Goal: Task Accomplishment & Management: Manage account settings

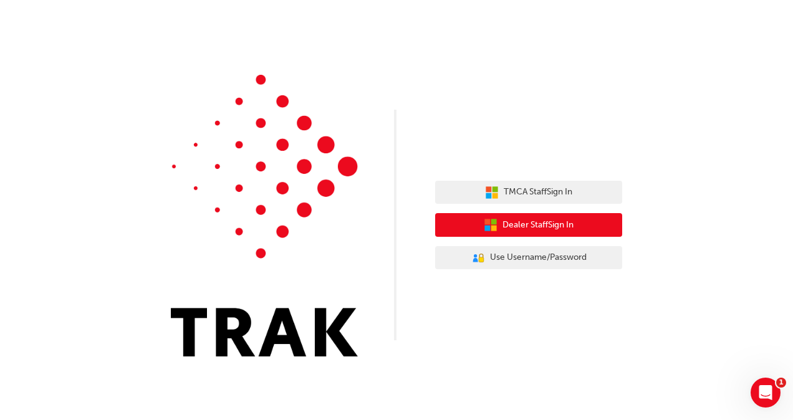
click at [546, 227] on span "Dealer Staff Sign In" at bounding box center [538, 225] width 71 height 14
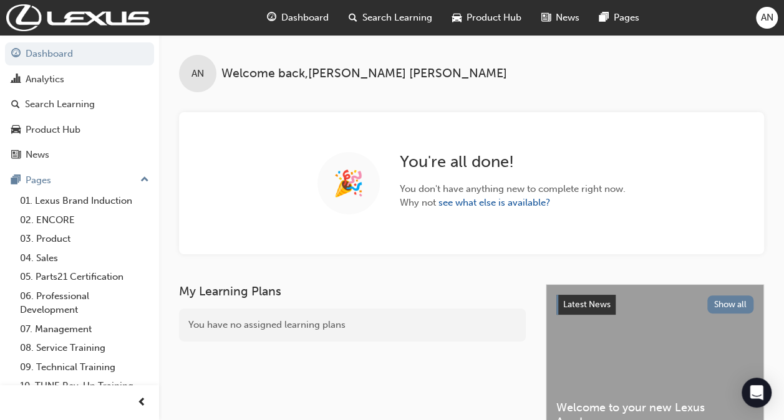
click at [388, 14] on span "Search Learning" at bounding box center [397, 18] width 70 height 14
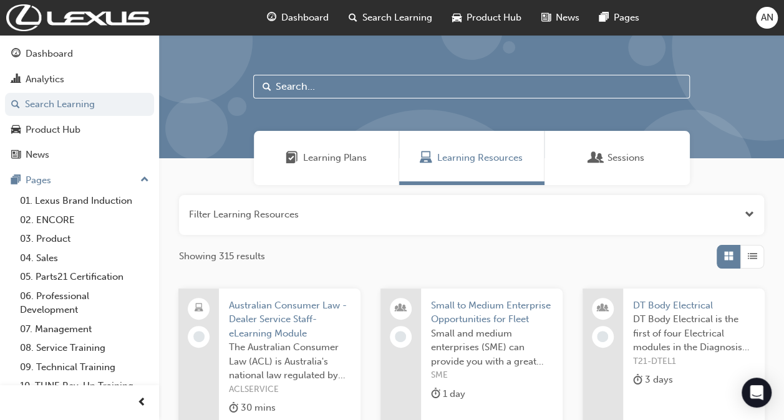
click at [323, 89] on input "text" at bounding box center [471, 87] width 437 height 24
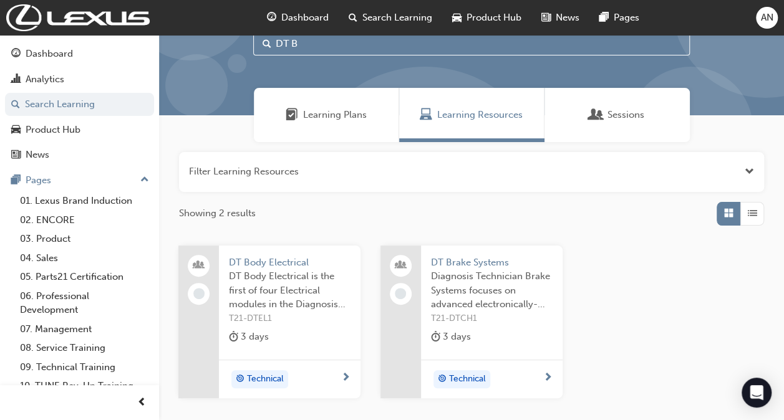
scroll to position [62, 0]
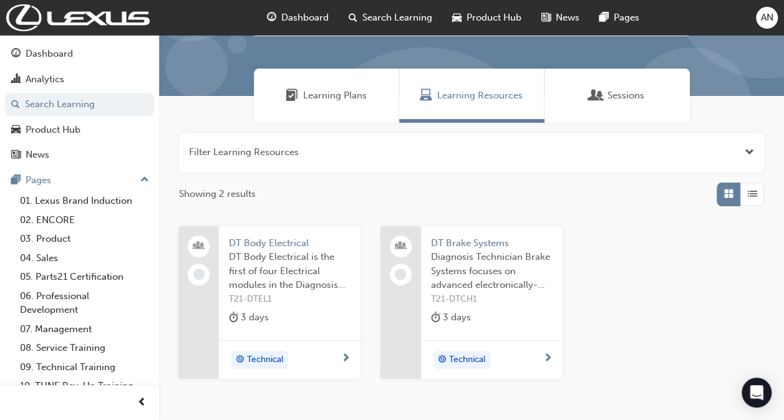
type input "DT B"
click at [456, 276] on span "Diagnosis Technician Brake Systems focuses on advanced electronically-controlle…" at bounding box center [492, 271] width 122 height 42
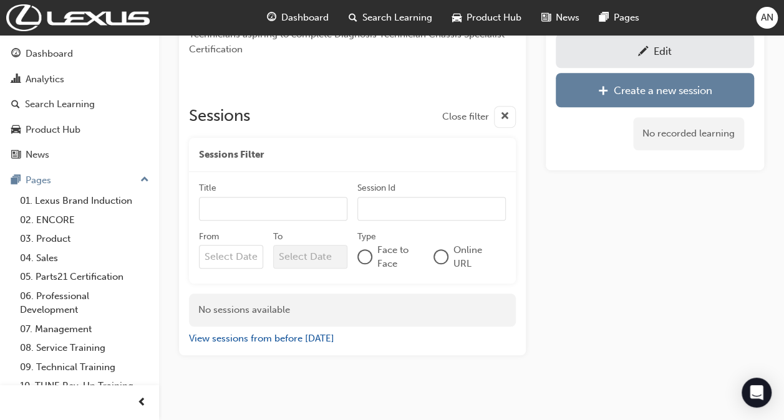
scroll to position [461, 0]
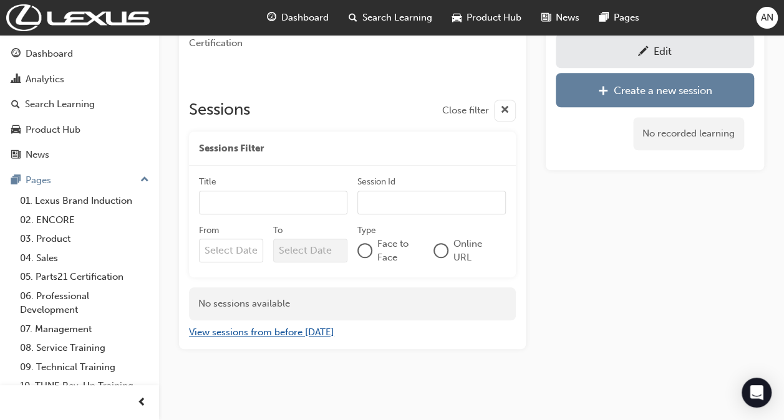
click at [303, 332] on button "View sessions from before today" at bounding box center [261, 333] width 145 height 14
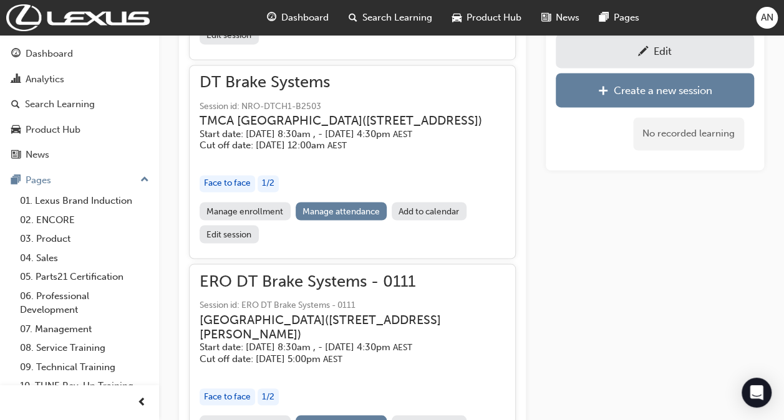
scroll to position [13342, 0]
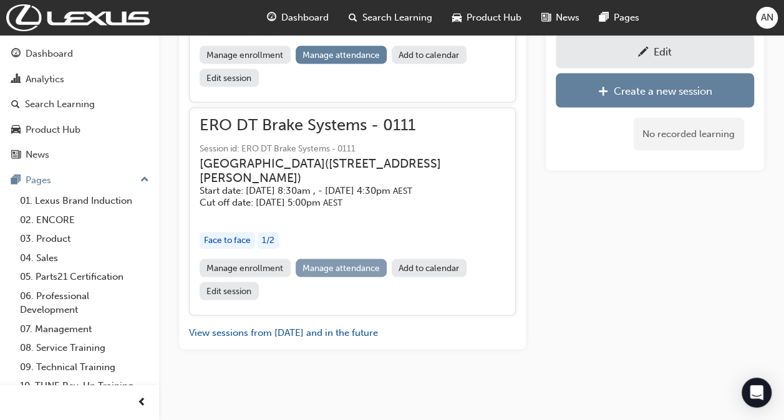
click at [333, 264] on link "Manage attendance" at bounding box center [342, 268] width 92 height 18
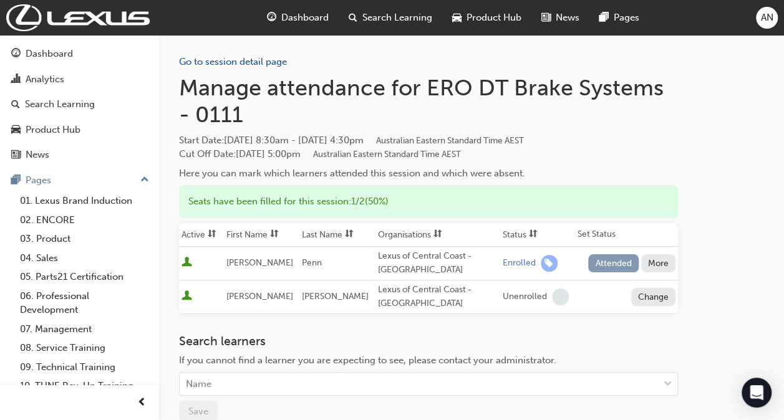
click at [597, 261] on button "Attended" at bounding box center [613, 263] width 51 height 18
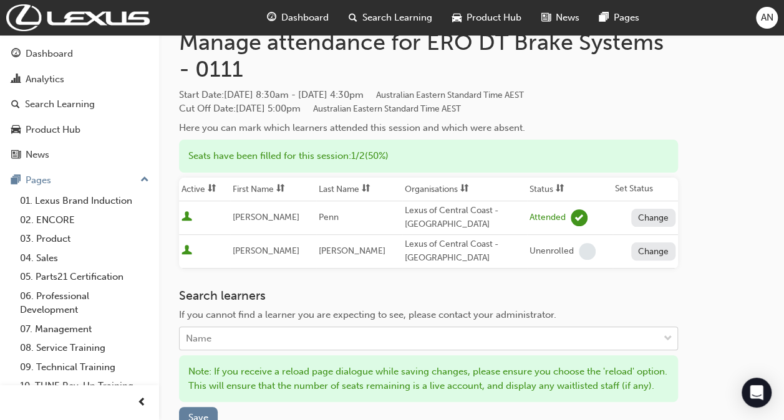
scroll to position [125, 0]
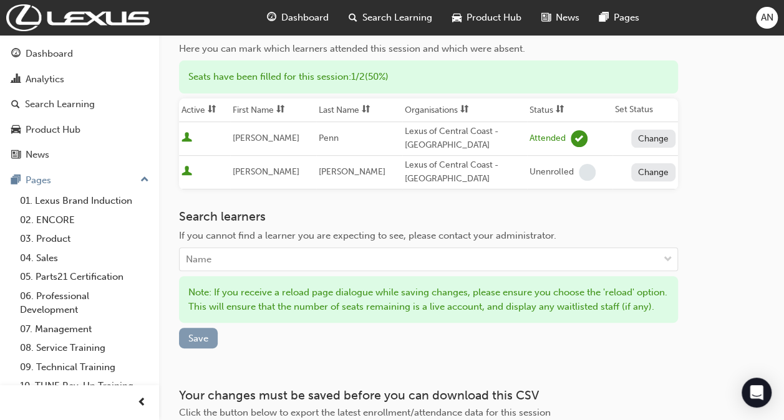
click at [190, 344] on span "Save" at bounding box center [198, 338] width 20 height 11
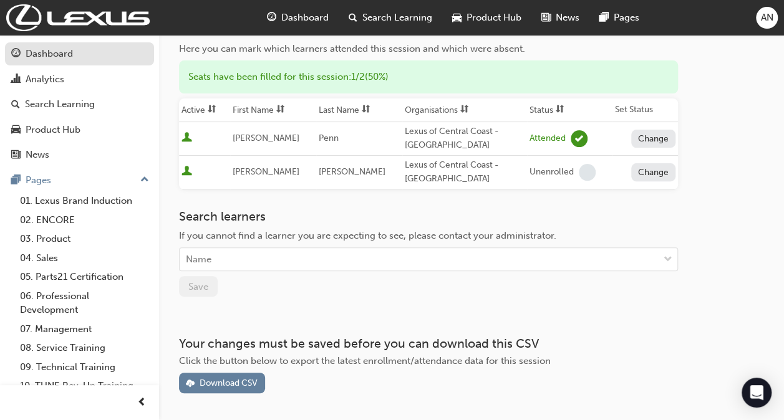
click at [64, 55] on div "Dashboard" at bounding box center [49, 54] width 47 height 14
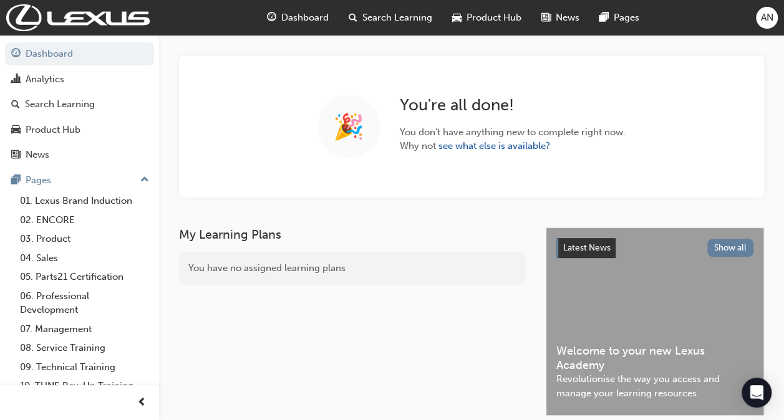
scroll to position [125, 0]
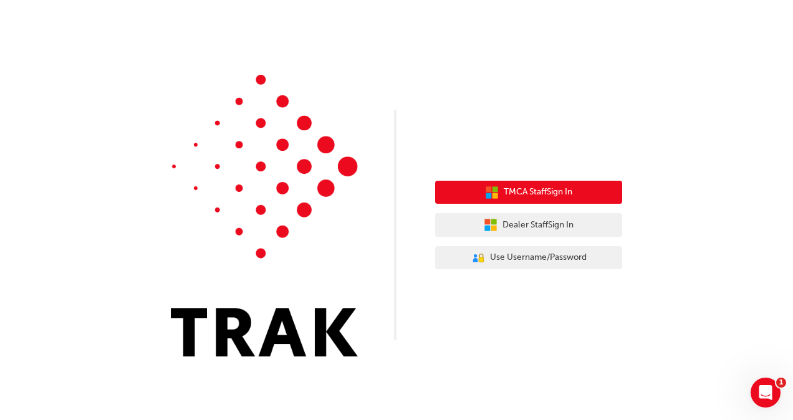
click at [546, 195] on span "TMCA Staff Sign In" at bounding box center [538, 192] width 69 height 14
